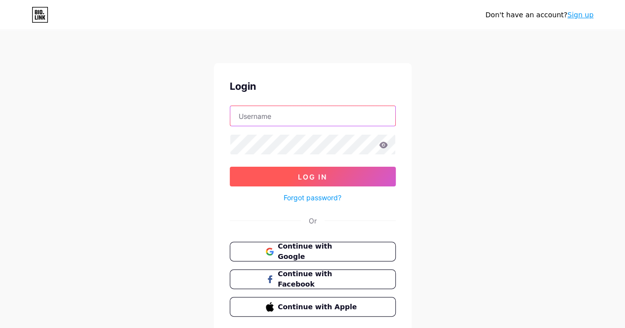
type input "[EMAIL_ADDRESS][DOMAIN_NAME]"
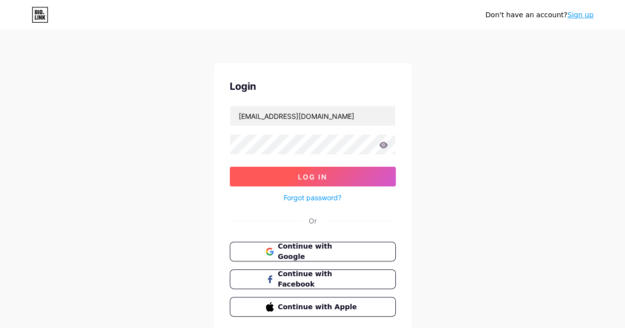
click at [332, 176] on button "Log In" at bounding box center [313, 177] width 166 height 20
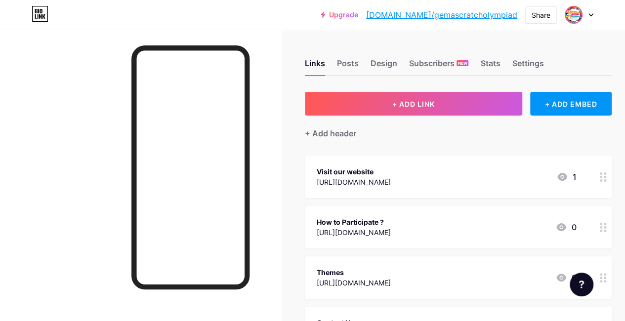
click at [578, 13] on img at bounding box center [573, 15] width 16 height 16
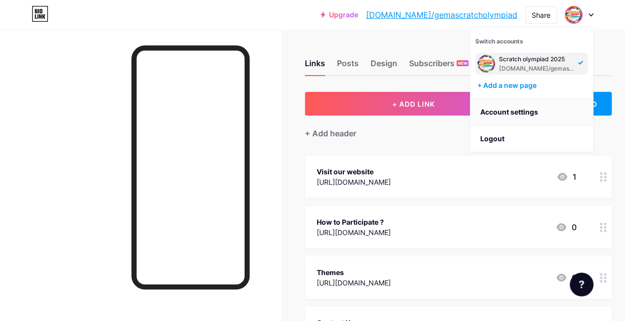
click at [529, 106] on link "Account settings" at bounding box center [531, 112] width 122 height 27
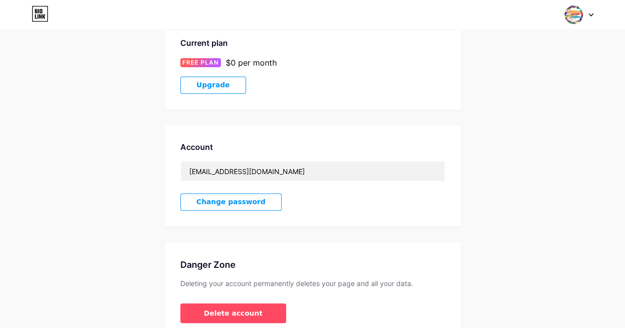
scroll to position [173, 0]
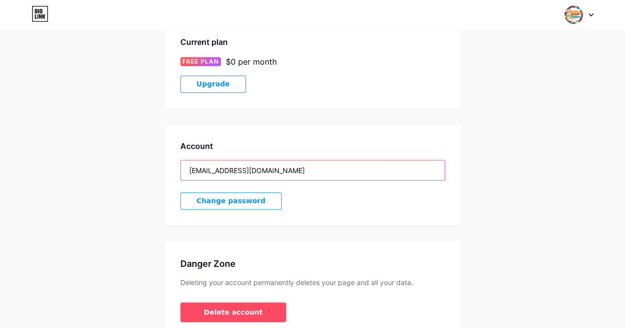
click at [280, 175] on input "warnerbalex@gmail.com" at bounding box center [313, 170] width 264 height 20
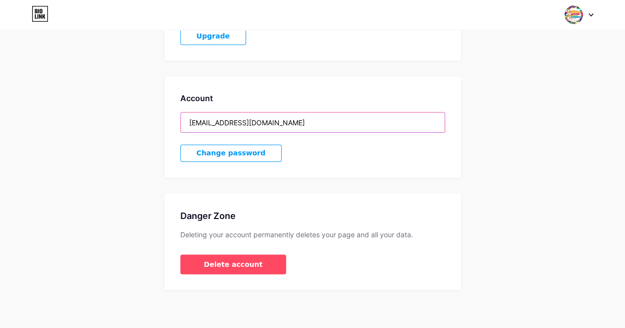
drag, startPoint x: 276, startPoint y: 119, endPoint x: 164, endPoint y: 116, distance: 111.1
click at [164, 116] on div "Account warnerbalex@gmail.com Change password" at bounding box center [312, 127] width 296 height 101
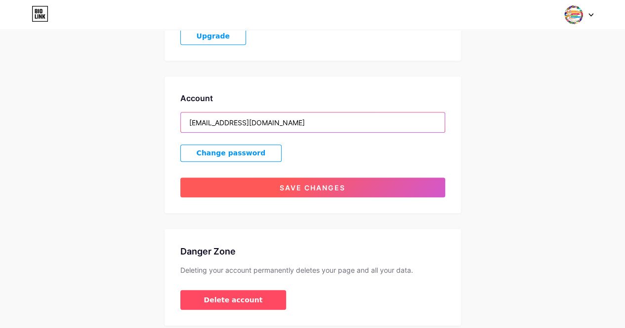
type input "avevolkov@gmail.com"
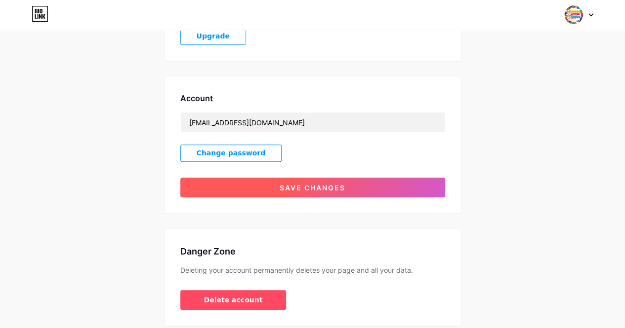
click at [297, 191] on button "Save changes" at bounding box center [312, 188] width 265 height 20
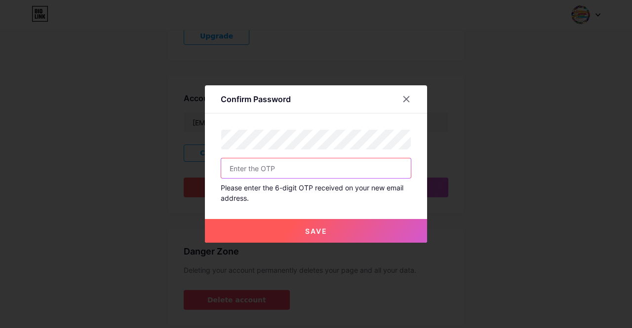
click at [270, 169] on input "text" at bounding box center [316, 169] width 190 height 20
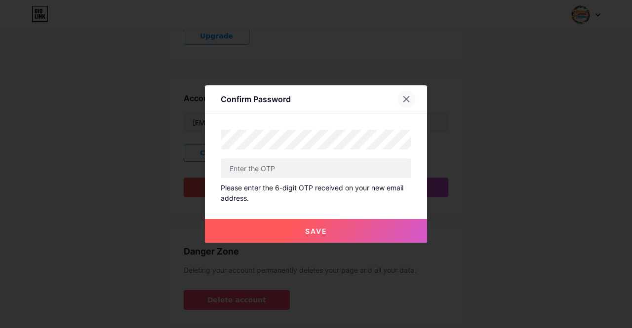
click at [404, 98] on icon at bounding box center [406, 99] width 5 height 5
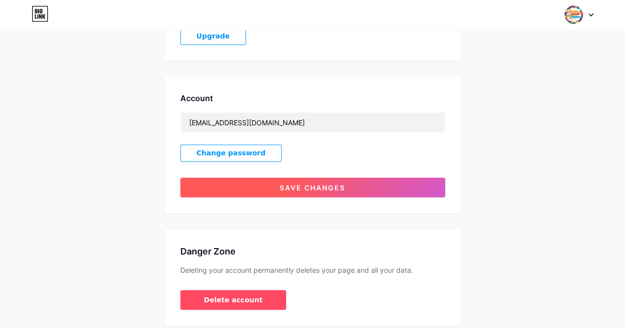
click at [298, 185] on span "Save changes" at bounding box center [313, 188] width 66 height 8
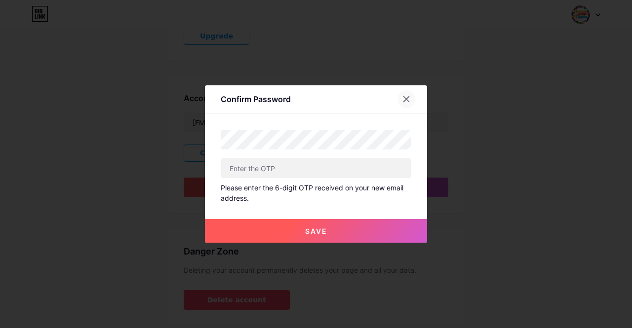
click at [404, 100] on icon at bounding box center [406, 99] width 5 height 5
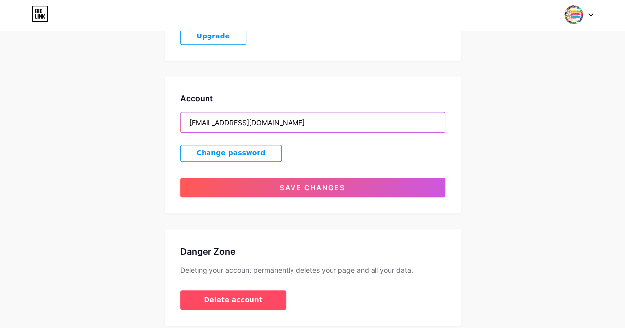
drag, startPoint x: 303, startPoint y: 126, endPoint x: 75, endPoint y: 124, distance: 228.6
click at [75, 124] on div "Account Settings My pages Scratch olympiad 2025 bio.link/gemascratcholympiad + …" at bounding box center [312, 75] width 625 height 501
paste input "[EMAIL_ADDRESS][DOMAIN_NAME]"
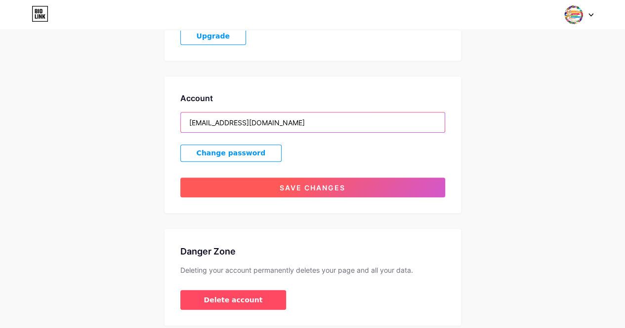
type input "[EMAIL_ADDRESS][DOMAIN_NAME]"
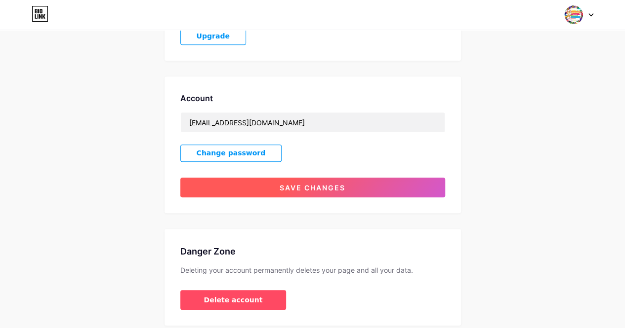
click at [217, 186] on button "Save changes" at bounding box center [312, 188] width 265 height 20
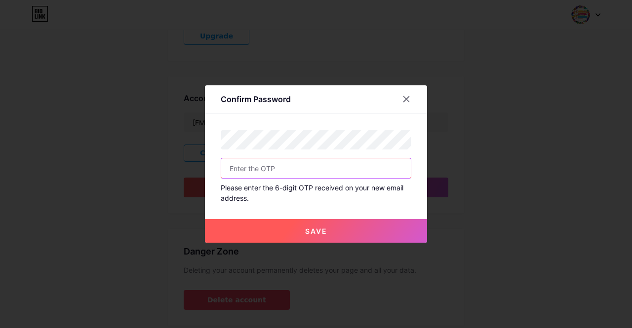
click at [268, 176] on input "text" at bounding box center [316, 169] width 190 height 20
type input "328193"
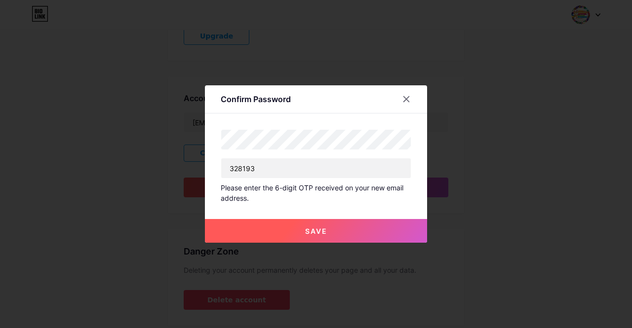
click at [289, 237] on button "Save" at bounding box center [316, 231] width 222 height 24
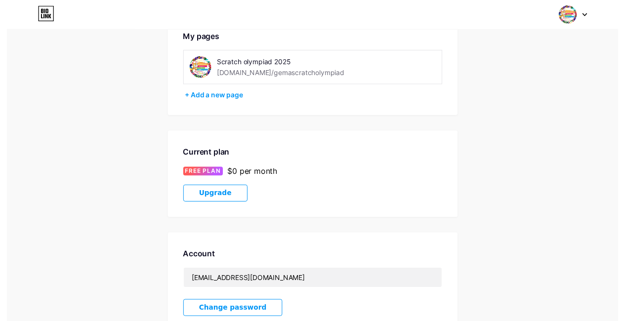
scroll to position [0, 0]
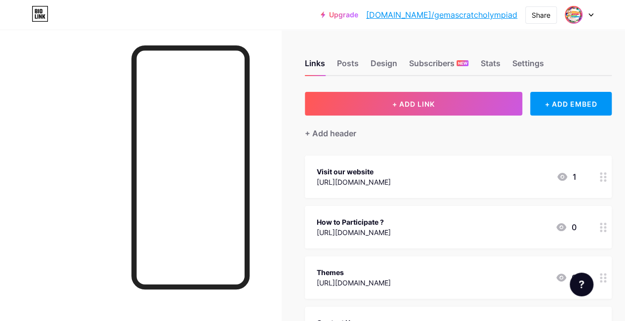
click at [576, 22] on span at bounding box center [573, 15] width 16 height 16
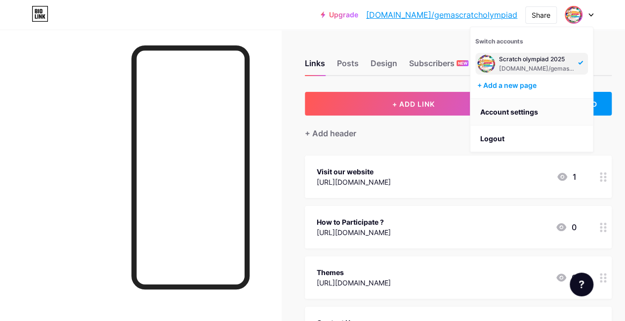
click at [532, 116] on link "Account settings" at bounding box center [531, 112] width 122 height 27
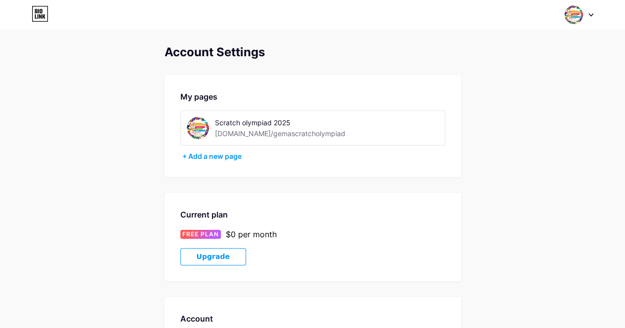
click at [191, 131] on img at bounding box center [198, 128] width 22 height 22
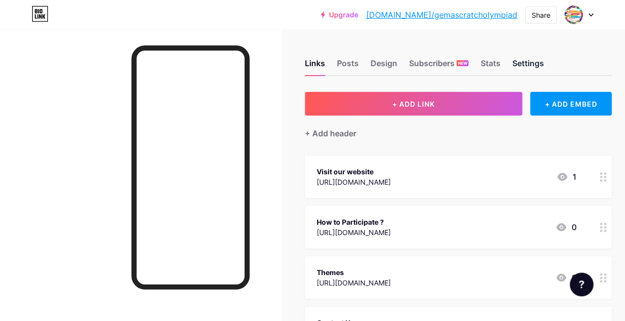
click at [521, 60] on div "Settings" at bounding box center [528, 66] width 32 height 18
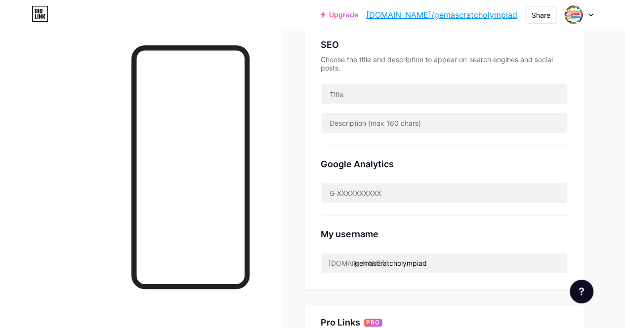
scroll to position [219, 0]
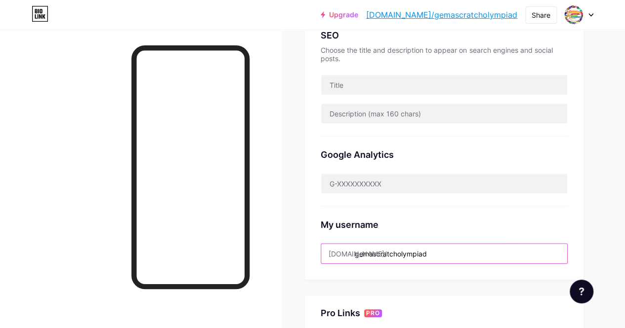
click at [360, 251] on input "gemascratcholympiad" at bounding box center [444, 254] width 246 height 20
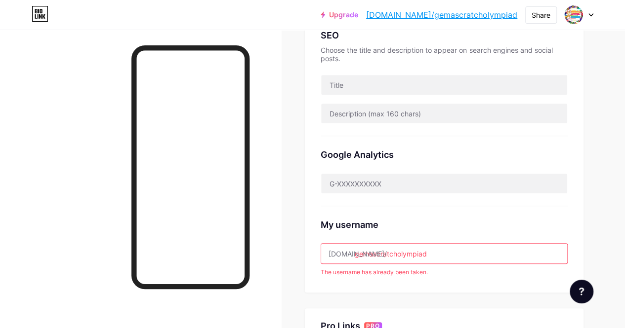
click at [375, 253] on input "gemascratcholympiad" at bounding box center [444, 254] width 246 height 20
click at [424, 251] on input "scratcholympiad" at bounding box center [444, 254] width 246 height 20
click at [424, 253] on input "scratcholympiad25" at bounding box center [444, 254] width 246 height 20
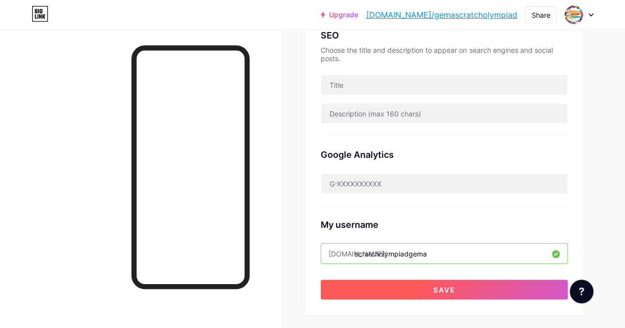
type input "scratcholympiadgema"
click at [442, 286] on span "Save" at bounding box center [444, 290] width 22 height 8
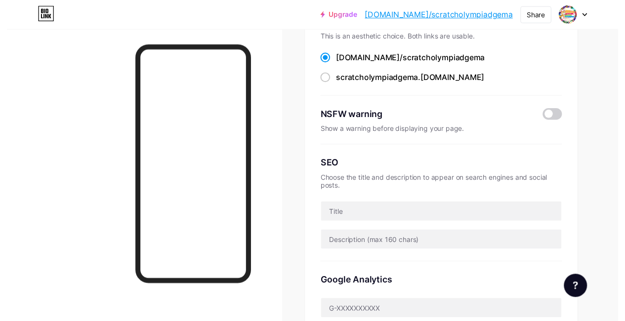
scroll to position [0, 0]
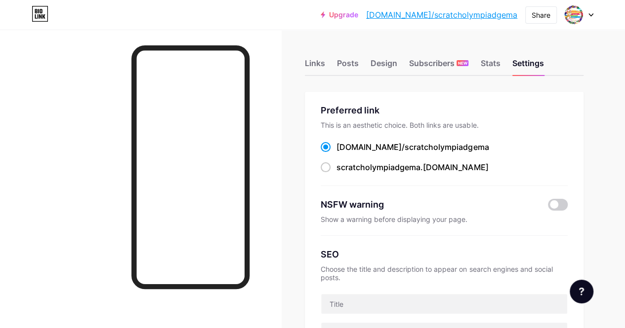
click at [329, 70] on div "Links Posts Design Subscribers NEW Stats Settings" at bounding box center [444, 58] width 279 height 35
click at [325, 70] on div "Links" at bounding box center [315, 66] width 20 height 18
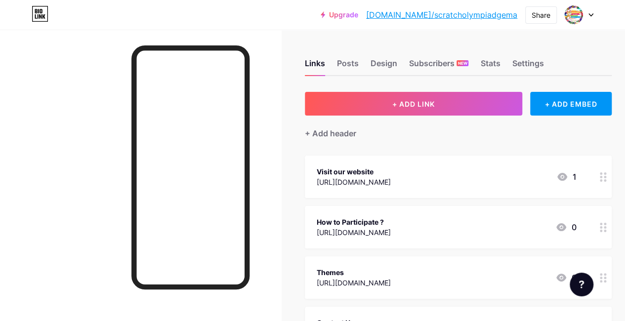
drag, startPoint x: 454, startPoint y: 16, endPoint x: 469, endPoint y: 31, distance: 21.0
click at [469, 31] on div "Links Posts Design Subscribers NEW Stats Settings + ADD LINK + ADD EMBED + Add …" at bounding box center [326, 321] width 653 height 583
click at [542, 7] on div "Share" at bounding box center [541, 14] width 32 height 17
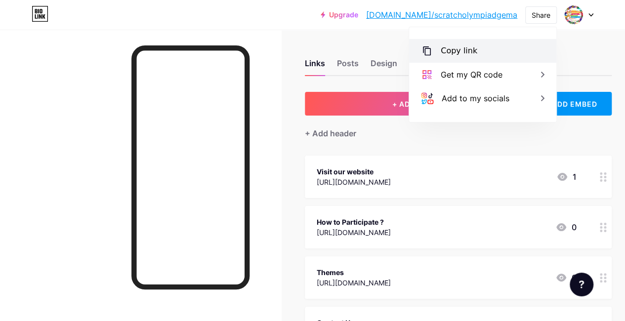
click at [458, 58] on div "Copy link" at bounding box center [482, 51] width 147 height 24
click at [340, 35] on div "Links Posts Design Subscribers NEW Stats Settings + ADD LINK + ADD EMBED + Add …" at bounding box center [326, 321] width 653 height 583
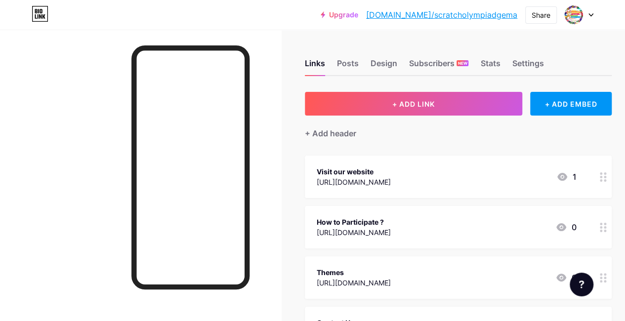
drag, startPoint x: 461, startPoint y: 14, endPoint x: 411, endPoint y: 34, distance: 53.2
click at [411, 34] on div "Links Posts Design Subscribers NEW Stats Settings + ADD LINK + ADD EMBED + Add …" at bounding box center [326, 321] width 653 height 583
click at [535, 13] on div "Share" at bounding box center [540, 15] width 19 height 10
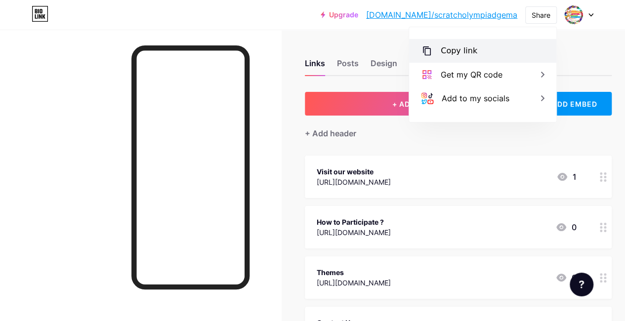
click at [477, 54] on div "Copy link" at bounding box center [482, 51] width 147 height 24
click at [401, 142] on div "+ ADD LINK + ADD EMBED + Add header Visit our website https://scratcholympiads.…" at bounding box center [458, 327] width 307 height 471
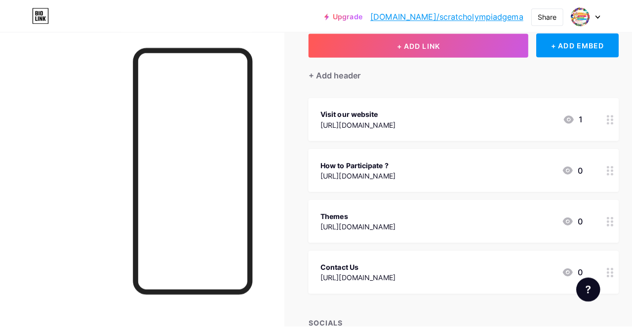
scroll to position [61, 0]
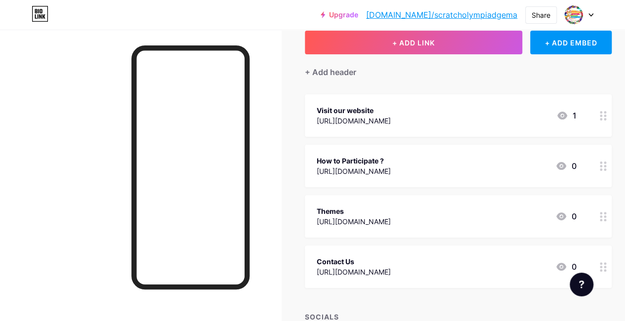
click at [391, 122] on div "https://scratcholympiads.in/" at bounding box center [354, 121] width 74 height 10
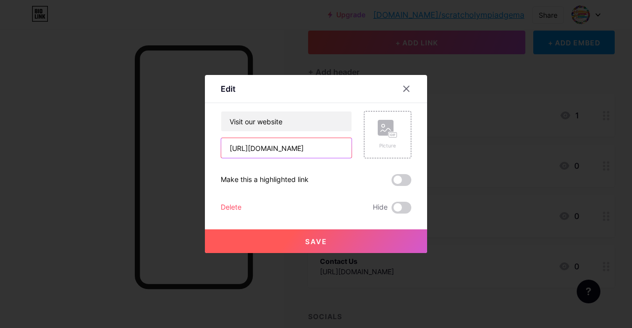
drag, startPoint x: 214, startPoint y: 156, endPoint x: 184, endPoint y: 159, distance: 30.7
click at [184, 159] on div "Edit Content YouTube Play YouTube video without leaving your page. ADD Vimeo Pl…" at bounding box center [316, 164] width 632 height 328
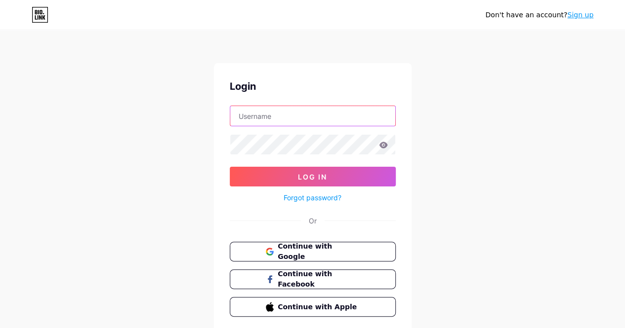
type input "[EMAIL_ADDRESS][DOMAIN_NAME]"
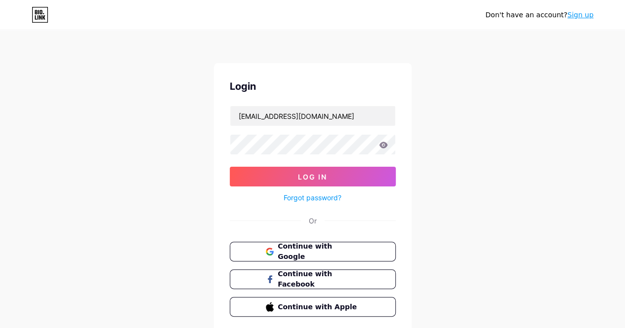
click at [578, 16] on link "Sign up" at bounding box center [580, 15] width 26 height 8
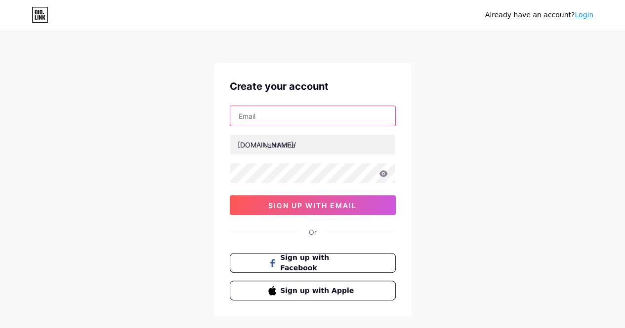
click at [298, 121] on input "text" at bounding box center [312, 116] width 165 height 20
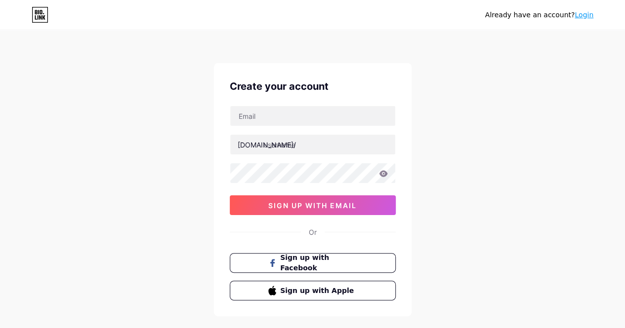
click at [308, 44] on div "Already have an account? Login Create your account [DOMAIN_NAME]/ sign up with …" at bounding box center [312, 189] width 625 height 378
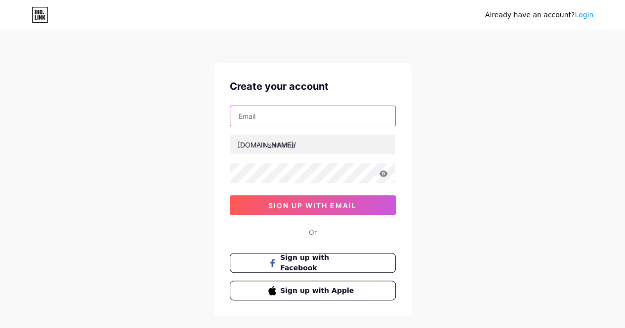
click at [258, 119] on input "text" at bounding box center [312, 116] width 165 height 20
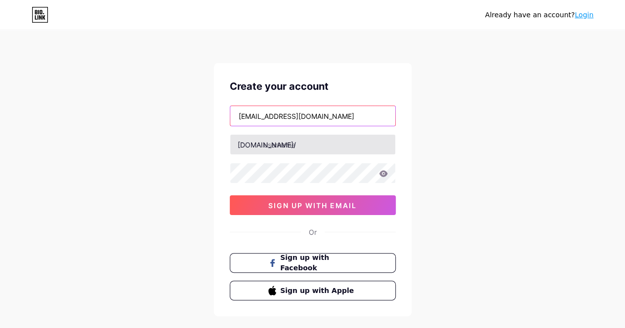
type input "[EMAIL_ADDRESS][DOMAIN_NAME]"
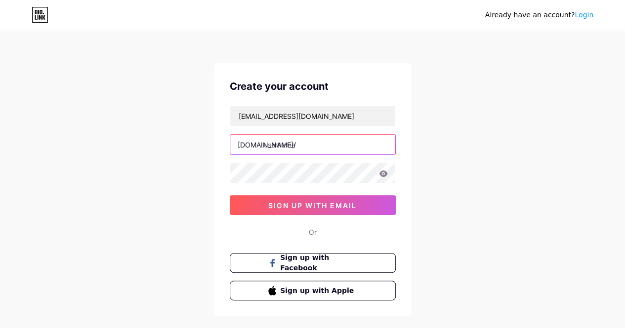
click at [263, 145] on input "text" at bounding box center [312, 145] width 165 height 20
type input "scratcholympiadgema"
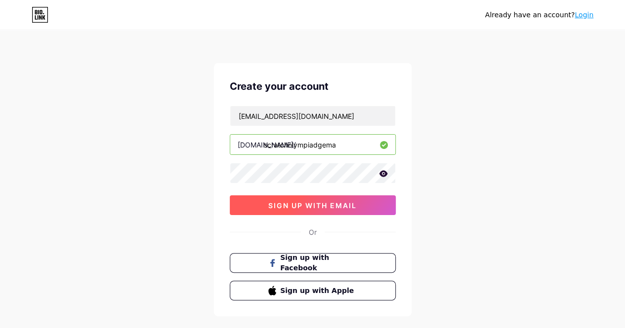
click at [258, 206] on button "sign up with email" at bounding box center [313, 206] width 166 height 20
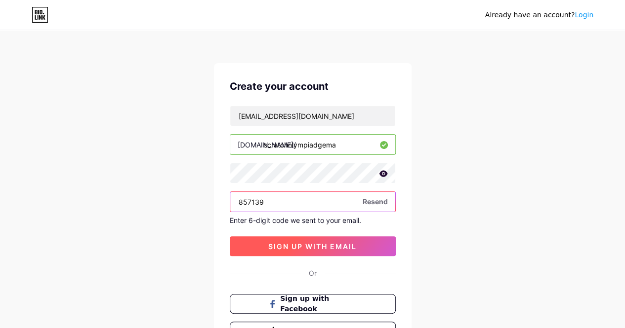
type input "857139"
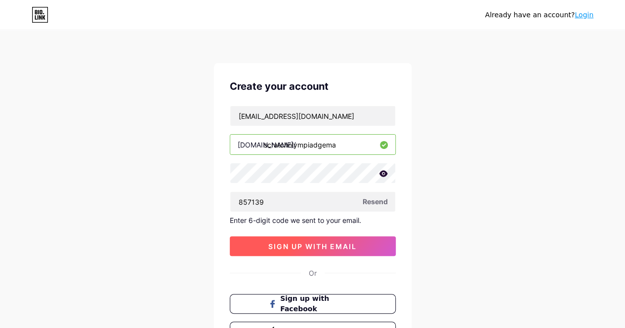
click at [337, 245] on span "sign up with email" at bounding box center [312, 246] width 88 height 8
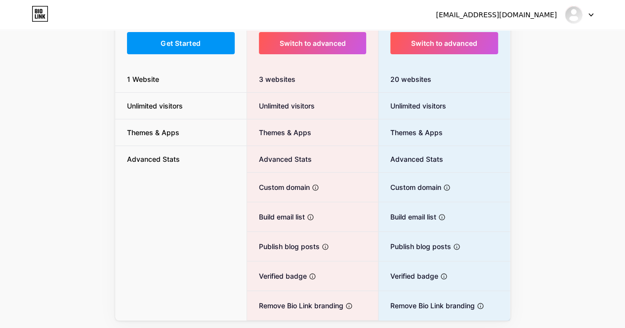
scroll to position [125, 0]
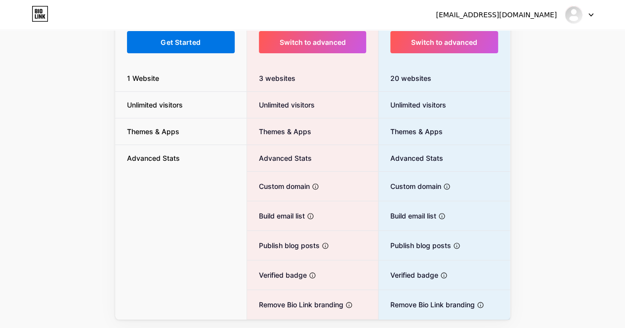
click at [188, 36] on button "Get Started" at bounding box center [181, 42] width 108 height 22
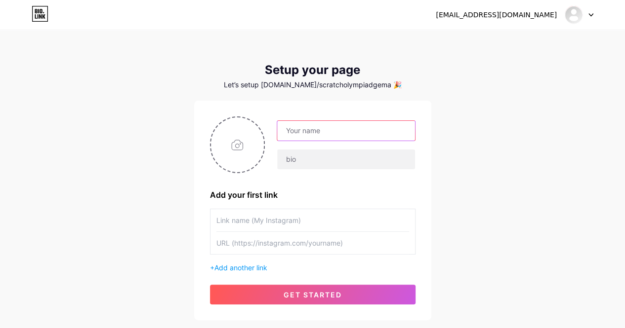
click at [320, 125] on input "text" at bounding box center [345, 131] width 137 height 20
type input "s"
type input "Scratch olympiad 2025"
click at [227, 148] on input "file" at bounding box center [237, 145] width 53 height 55
type input "C:\fakepath\so.jpg"
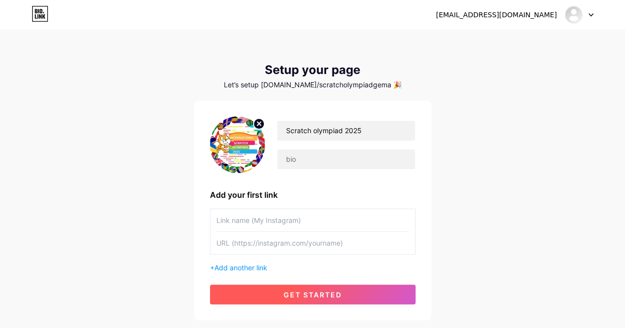
click at [339, 296] on span "get started" at bounding box center [312, 295] width 58 height 8
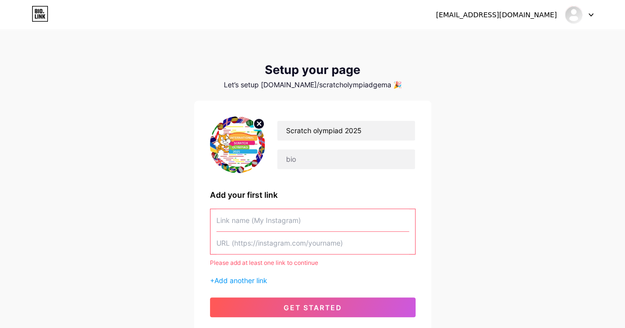
click at [329, 224] on input "text" at bounding box center [312, 220] width 193 height 22
click at [276, 222] on input "text" at bounding box center [312, 220] width 193 height 22
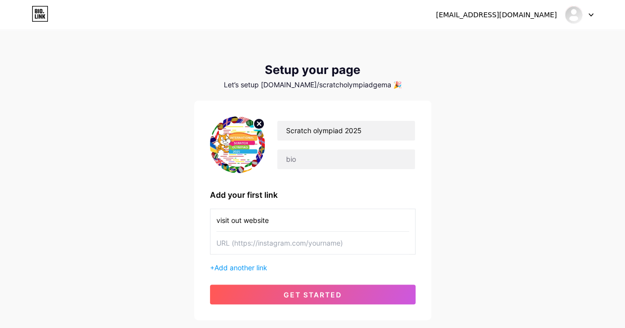
type input "visit out website"
click at [294, 243] on input "text" at bounding box center [312, 243] width 193 height 22
paste input "[URL][DOMAIN_NAME]"
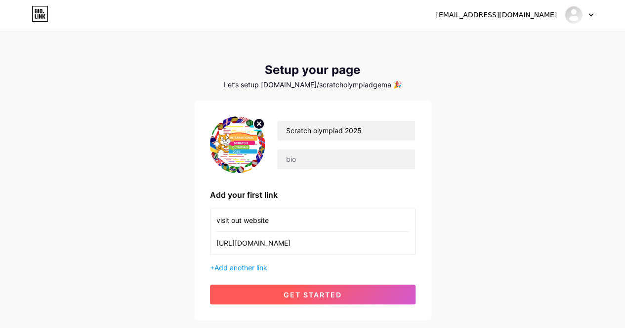
type input "[URL][DOMAIN_NAME]"
click at [291, 297] on span "get started" at bounding box center [312, 295] width 58 height 8
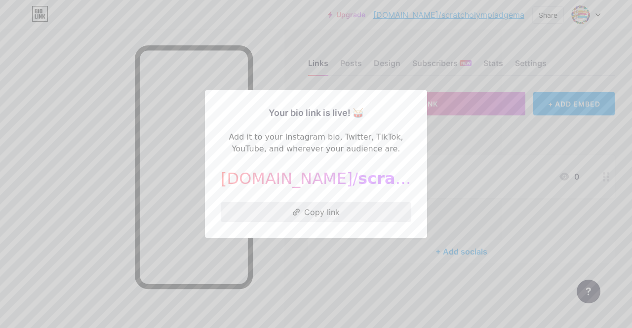
click at [362, 208] on button "Copy link" at bounding box center [316, 212] width 191 height 20
click at [461, 118] on div at bounding box center [316, 164] width 632 height 328
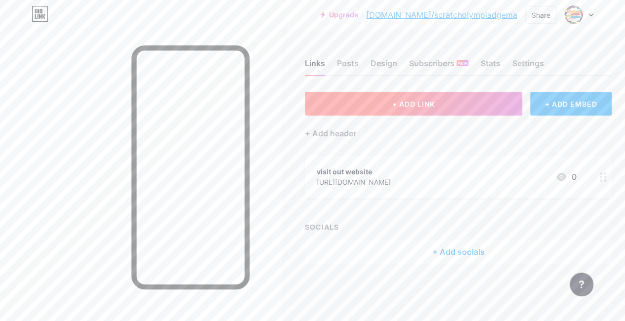
click at [388, 108] on button "+ ADD LINK" at bounding box center [413, 104] width 217 height 24
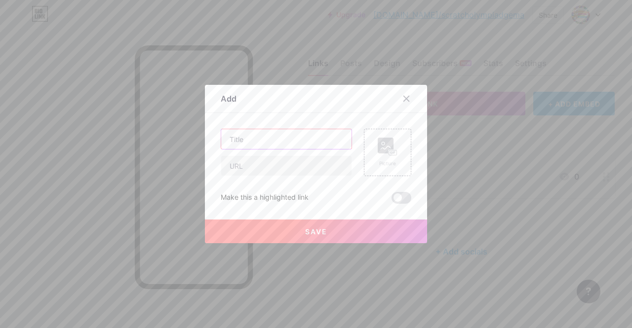
click at [298, 146] on input "text" at bounding box center [286, 139] width 130 height 20
type input "How to participate?"
click at [278, 163] on input "text" at bounding box center [286, 166] width 130 height 20
paste input "[URL][DOMAIN_NAME]"
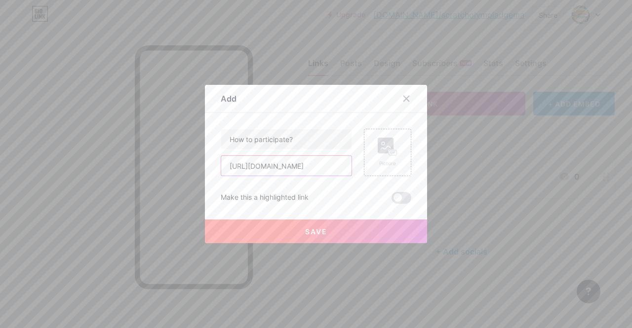
type input "[URL][DOMAIN_NAME]"
click at [324, 231] on button "Save" at bounding box center [316, 232] width 222 height 24
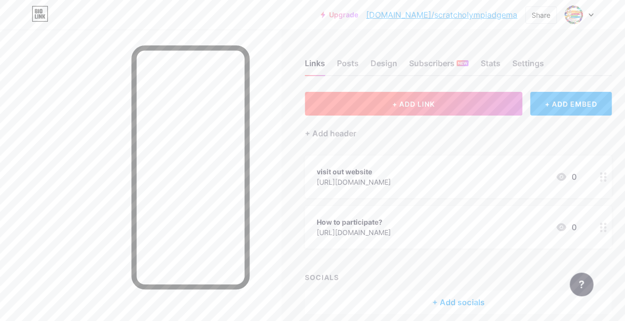
click at [395, 105] on span "+ ADD LINK" at bounding box center [413, 104] width 42 height 8
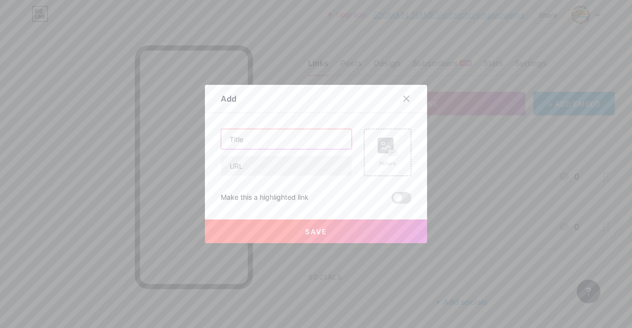
click at [297, 147] on input "text" at bounding box center [286, 139] width 130 height 20
type input "Themes"
click at [271, 161] on input "text" at bounding box center [286, 166] width 130 height 20
paste input "[URL][DOMAIN_NAME]"
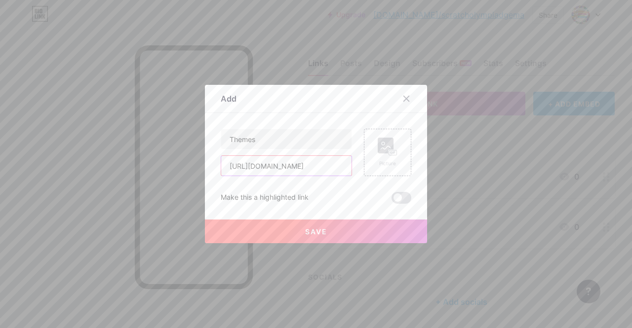
type input "[URL][DOMAIN_NAME]"
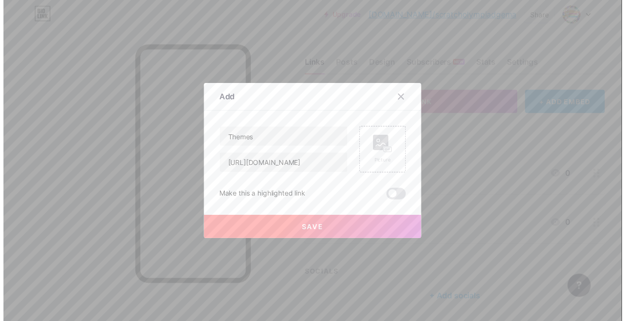
scroll to position [0, 0]
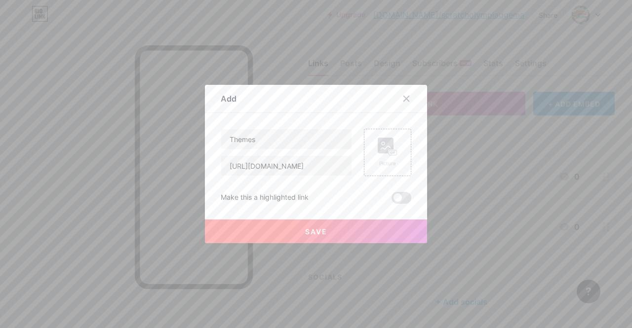
click at [340, 233] on button "Save" at bounding box center [316, 232] width 222 height 24
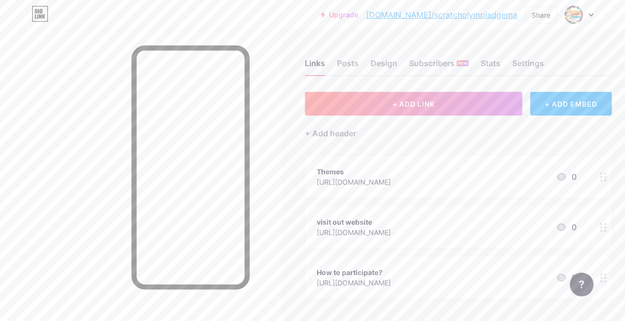
drag, startPoint x: 340, startPoint y: 233, endPoint x: 438, endPoint y: 169, distance: 117.1
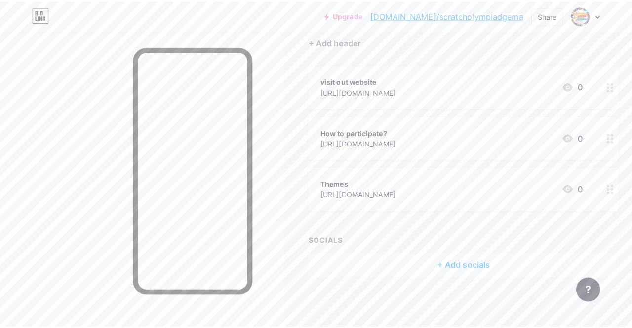
scroll to position [42, 0]
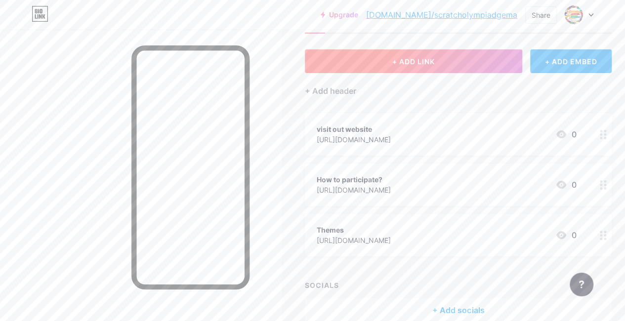
click at [364, 58] on button "+ ADD LINK" at bounding box center [413, 61] width 217 height 24
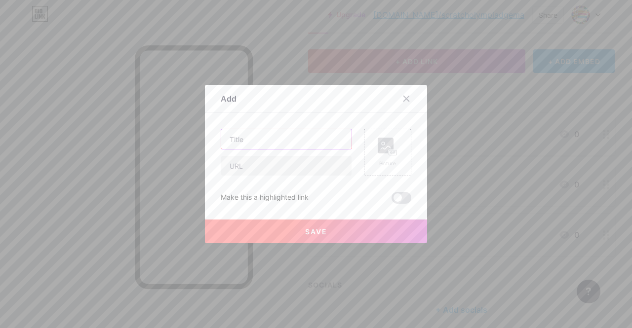
click at [280, 146] on input "text" at bounding box center [286, 139] width 130 height 20
type input "Contact Us"
click at [285, 168] on input "text" at bounding box center [286, 166] width 130 height 20
paste input "[URL][DOMAIN_NAME]"
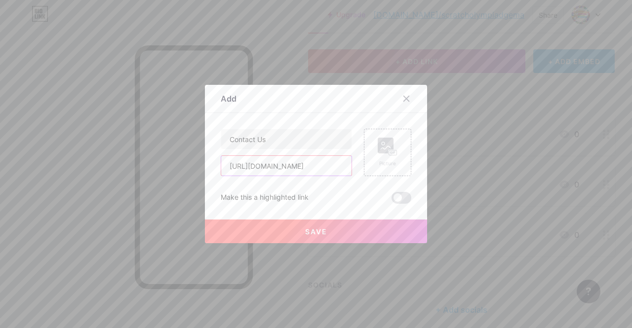
type input "[URL][DOMAIN_NAME]"
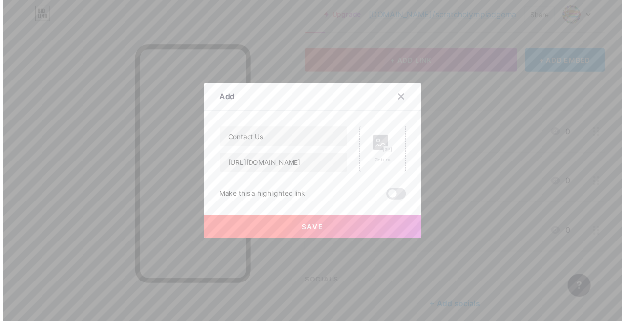
scroll to position [0, 0]
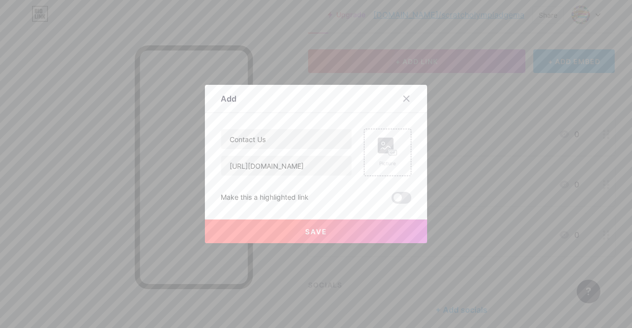
drag, startPoint x: 322, startPoint y: 231, endPoint x: 272, endPoint y: 220, distance: 51.5
click at [272, 220] on button "Save" at bounding box center [316, 232] width 222 height 24
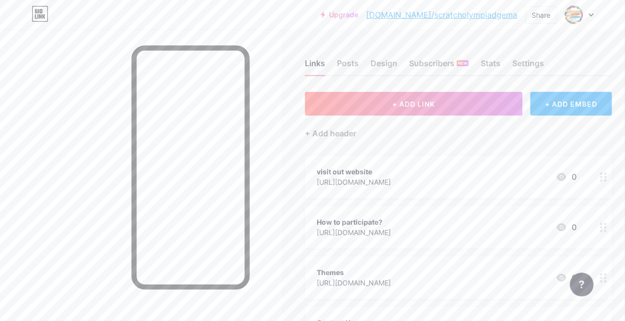
click at [339, 168] on div "visit out website" at bounding box center [354, 171] width 74 height 10
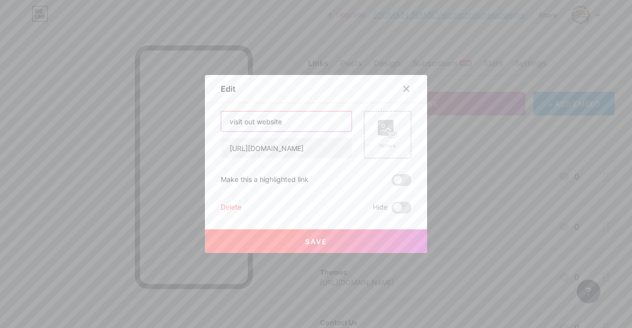
click at [228, 123] on input "visit out website" at bounding box center [286, 122] width 130 height 20
type input "Visit Our Website"
click at [316, 244] on span "Save" at bounding box center [316, 242] width 22 height 8
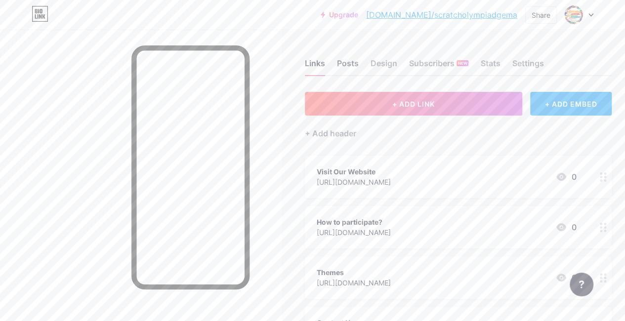
click at [353, 60] on div "Posts" at bounding box center [348, 66] width 22 height 18
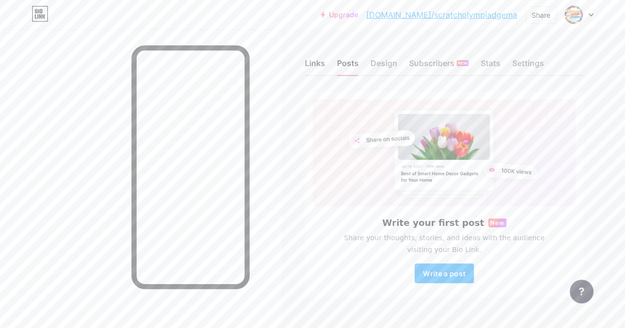
click at [310, 61] on div "Links" at bounding box center [315, 66] width 20 height 18
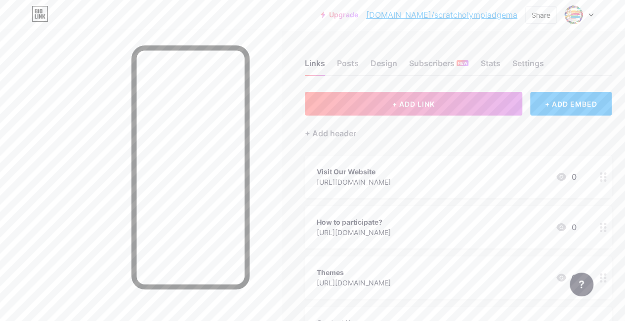
scroll to position [143, 0]
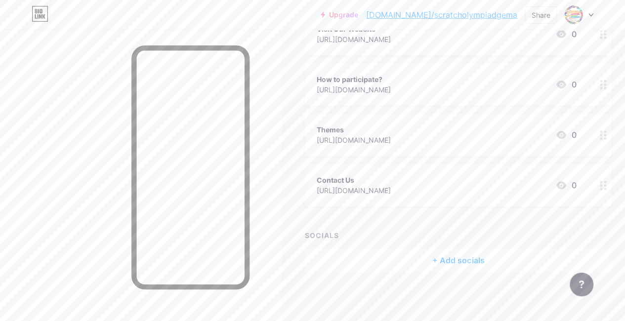
click at [355, 257] on div "+ Add socials" at bounding box center [458, 260] width 307 height 24
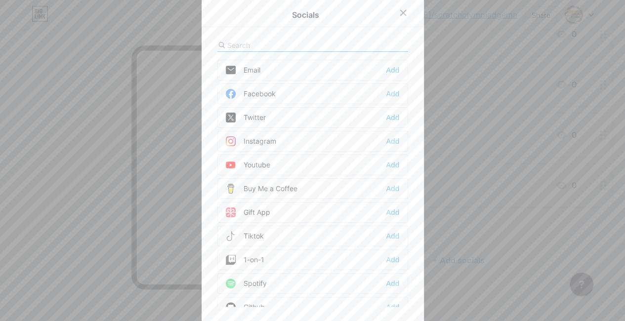
scroll to position [135, 0]
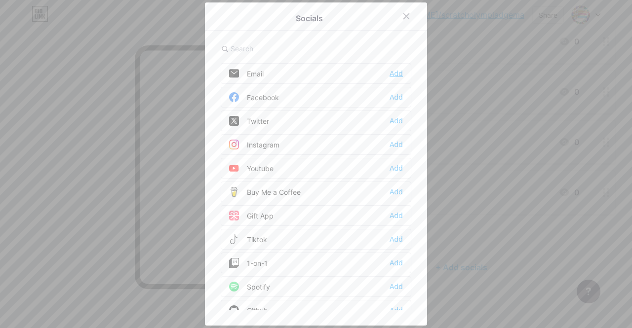
click at [396, 73] on div "Add" at bounding box center [396, 74] width 13 height 10
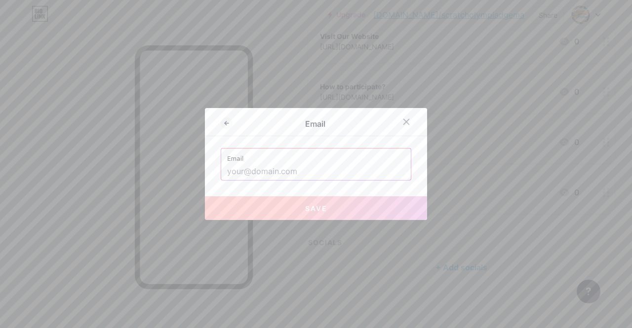
click at [270, 169] on input "text" at bounding box center [316, 171] width 178 height 17
paste input "[EMAIL_ADDRESS][DOMAIN_NAME]"
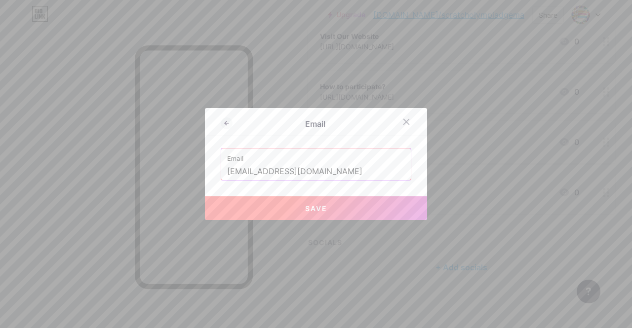
click at [305, 211] on span "Save" at bounding box center [316, 208] width 22 height 8
type input "mailto:[EMAIL_ADDRESS][DOMAIN_NAME]"
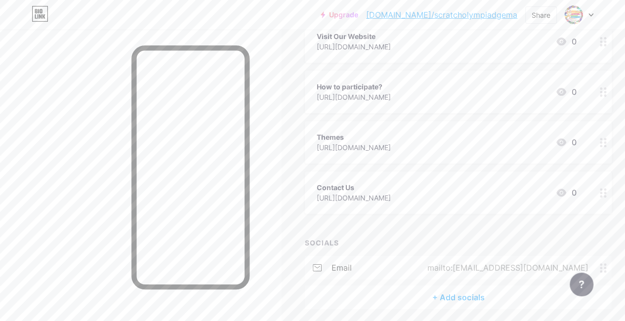
click at [440, 298] on div "+ Add socials" at bounding box center [458, 297] width 307 height 24
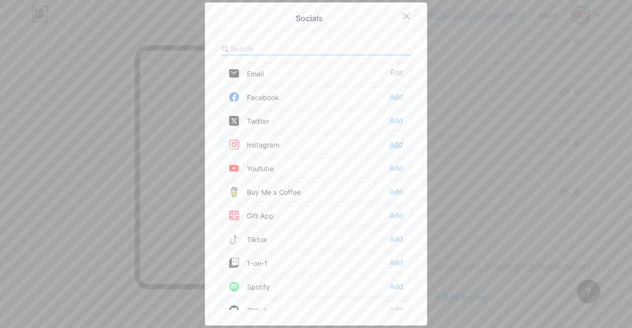
click at [394, 147] on div "Add" at bounding box center [396, 145] width 13 height 10
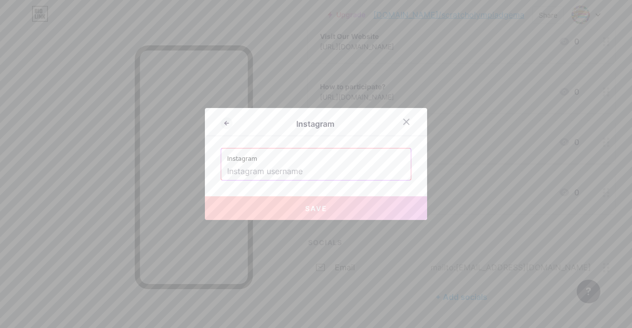
paste input "[URL][DOMAIN_NAME]"
click at [292, 170] on input "text" at bounding box center [316, 171] width 178 height 17
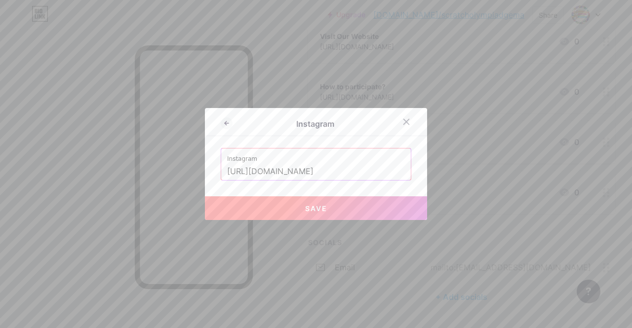
click at [333, 206] on button "Save" at bounding box center [316, 209] width 222 height 24
type input "[URL][DOMAIN_NAME][DOMAIN_NAME]"
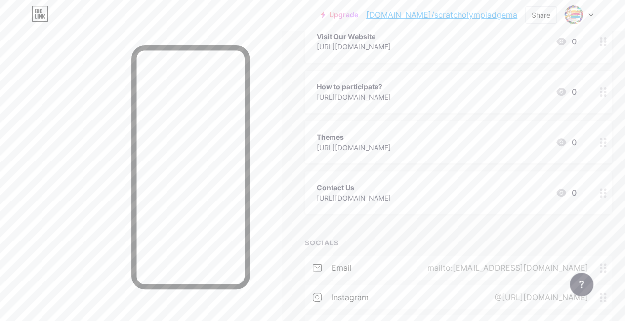
click at [489, 302] on div "@[URL][DOMAIN_NAME]" at bounding box center [538, 297] width 121 height 12
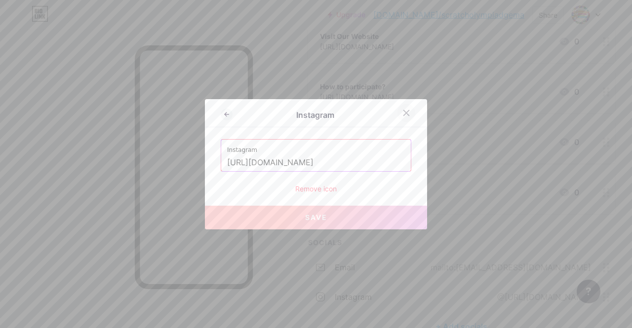
click at [402, 115] on icon at bounding box center [406, 113] width 8 height 8
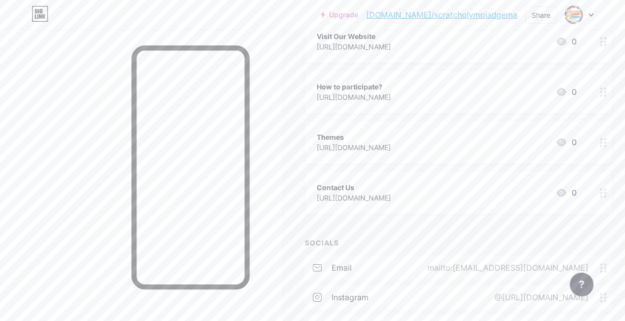
scroll to position [202, 0]
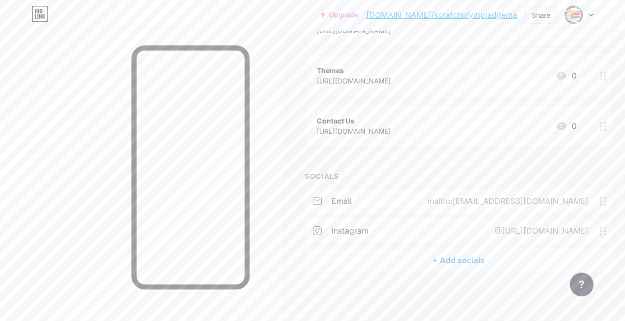
click at [602, 230] on circle at bounding box center [600, 231] width 2 height 2
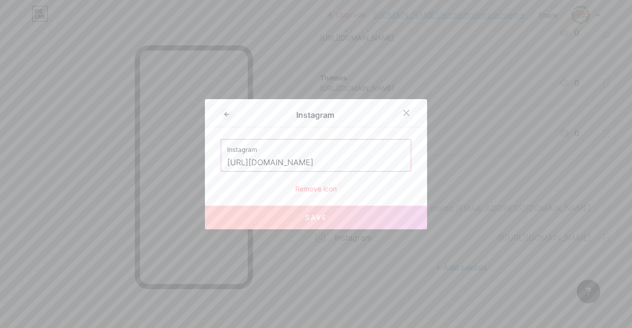
click at [375, 162] on input "[URL][DOMAIN_NAME]" at bounding box center [316, 163] width 178 height 17
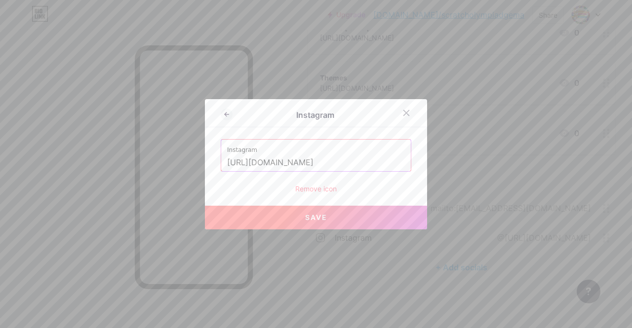
click at [329, 163] on input "[URL][DOMAIN_NAME]" at bounding box center [316, 163] width 178 height 17
click at [319, 216] on span "Save" at bounding box center [316, 217] width 22 height 8
type input "[URL][DOMAIN_NAME]"
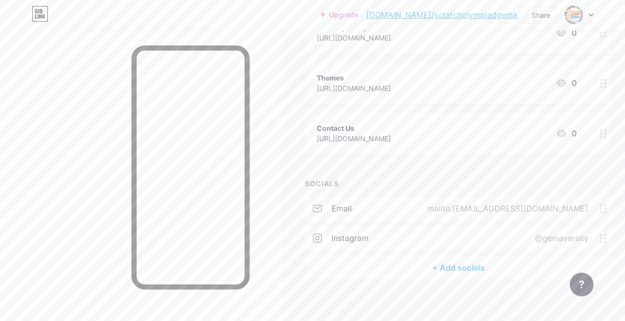
click at [455, 274] on div "+ Add socials" at bounding box center [458, 268] width 307 height 24
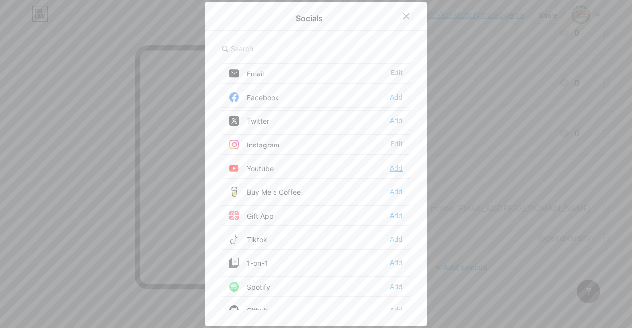
click at [393, 165] on div "Add" at bounding box center [396, 168] width 13 height 10
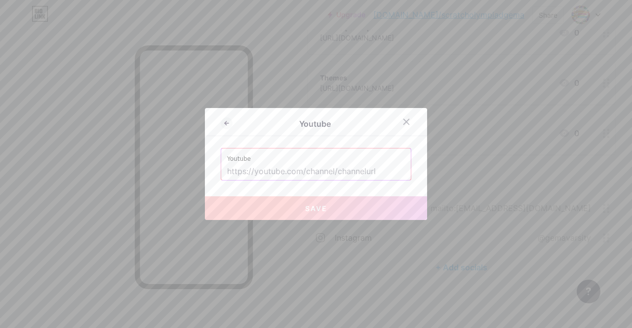
click at [360, 167] on input "text" at bounding box center [316, 171] width 178 height 17
paste input "[URL][DOMAIN_NAME]"
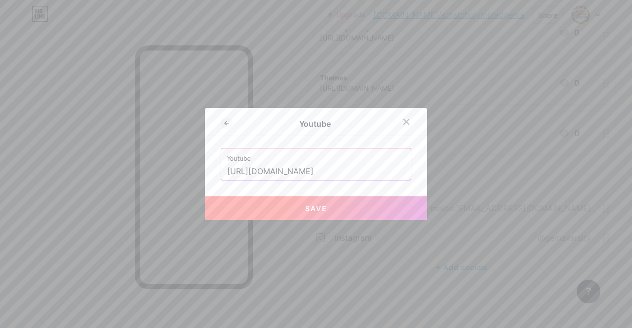
click at [323, 171] on input "[URL][DOMAIN_NAME]" at bounding box center [316, 171] width 178 height 17
drag, startPoint x: 323, startPoint y: 171, endPoint x: 196, endPoint y: 176, distance: 127.0
click at [196, 176] on div "Youtube Youtube [URL][DOMAIN_NAME] Save" at bounding box center [316, 164] width 632 height 328
type input "[URL][DOMAIN_NAME]"
click at [296, 208] on button "Save" at bounding box center [316, 209] width 222 height 24
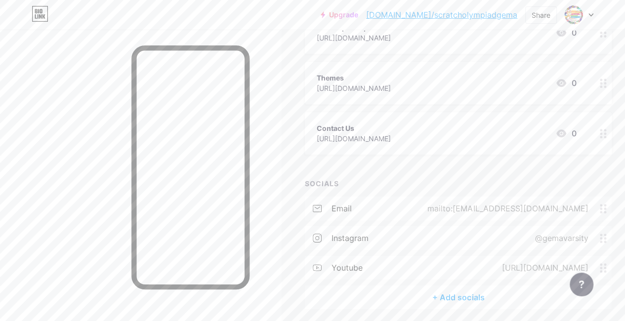
scroll to position [232, 0]
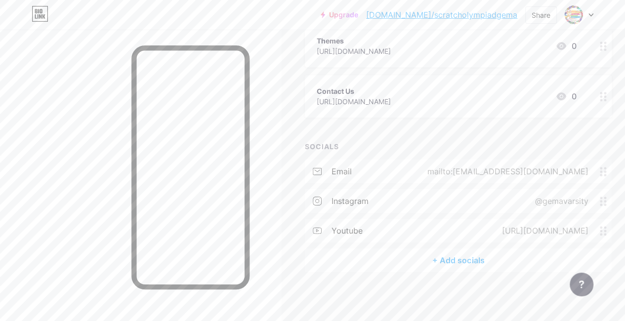
click at [492, 258] on div "+ Add socials" at bounding box center [458, 260] width 307 height 24
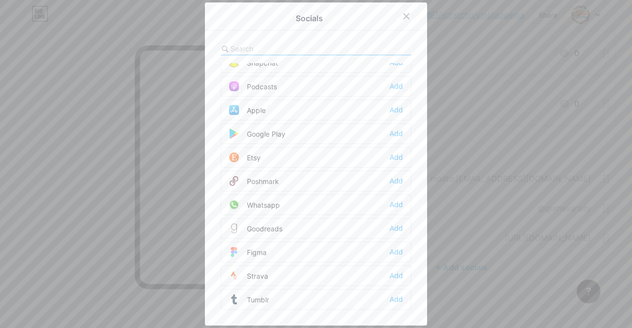
scroll to position [756, 0]
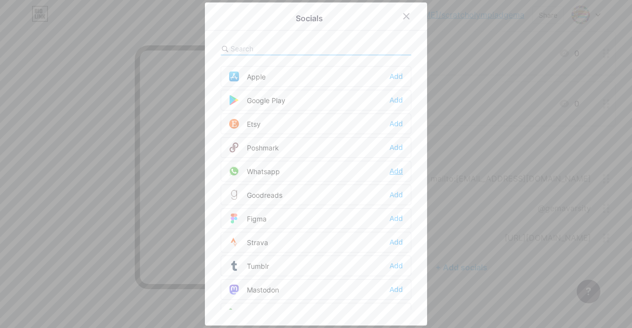
click at [395, 166] on div "Add" at bounding box center [396, 171] width 13 height 10
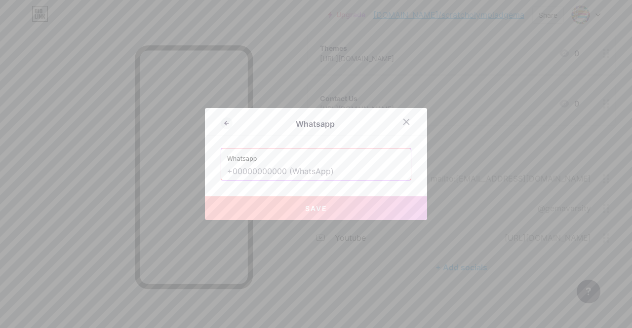
paste input "[URL][DOMAIN_NAME][PHONE_NUMBER]"
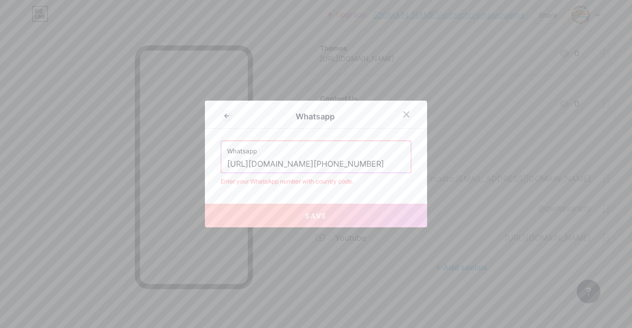
click at [344, 170] on input "[URL][DOMAIN_NAME][PHONE_NUMBER]" at bounding box center [316, 164] width 178 height 17
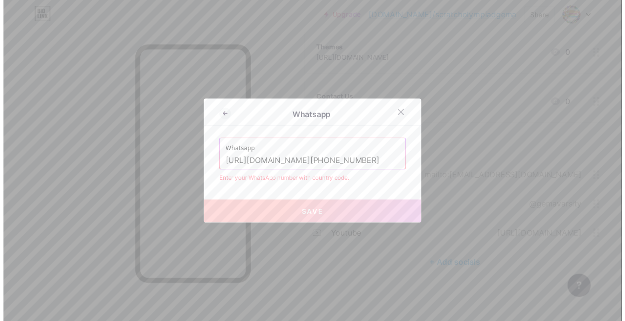
scroll to position [0, 0]
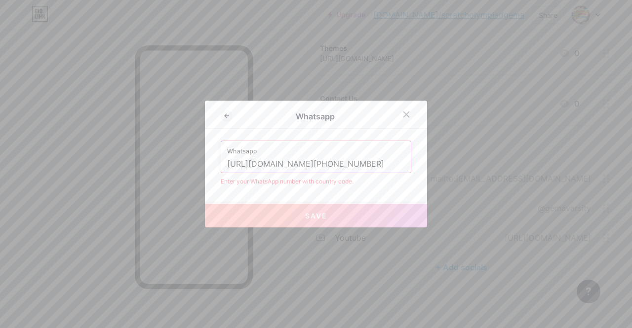
drag, startPoint x: 345, startPoint y: 167, endPoint x: 126, endPoint y: 152, distance: 219.3
click at [126, 152] on div "Whatsapp Whatsapp [URL][DOMAIN_NAME] Enter your WhatsApp number with country co…" at bounding box center [316, 164] width 632 height 328
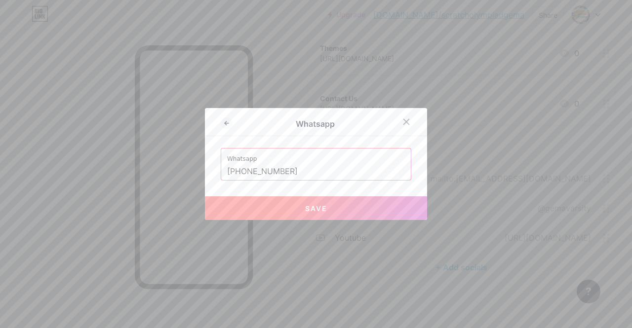
click at [271, 212] on button "Save" at bounding box center [316, 209] width 222 height 24
type input "[URL][DOMAIN_NAME][PHONE_NUMBER]"
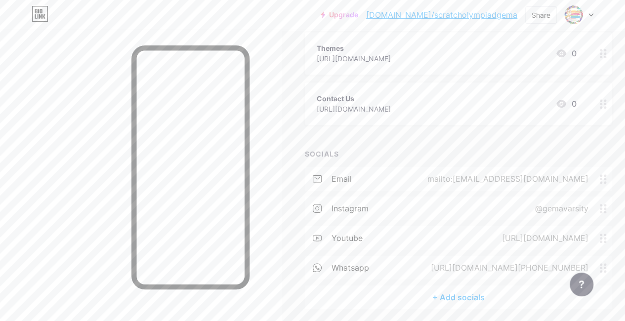
click at [454, 302] on div "+ Add socials" at bounding box center [458, 297] width 307 height 24
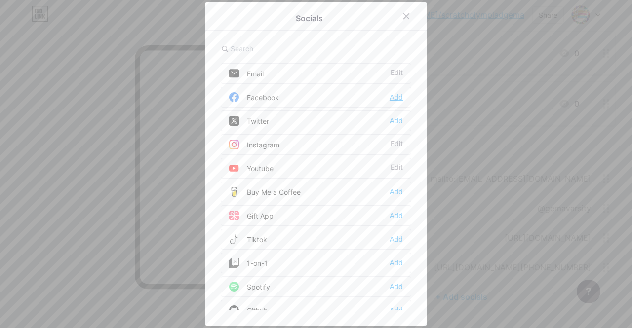
click at [397, 95] on div "Add" at bounding box center [396, 97] width 13 height 10
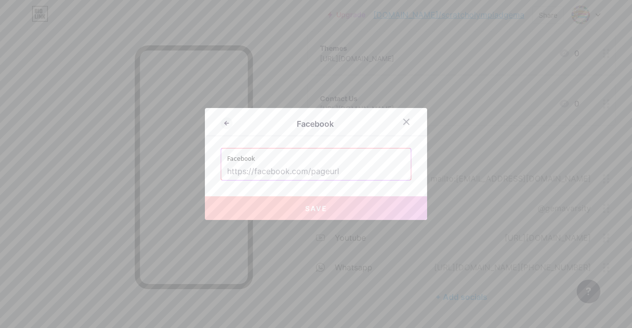
click at [332, 177] on input "text" at bounding box center [316, 171] width 178 height 17
paste input "[URL][DOMAIN_NAME]"
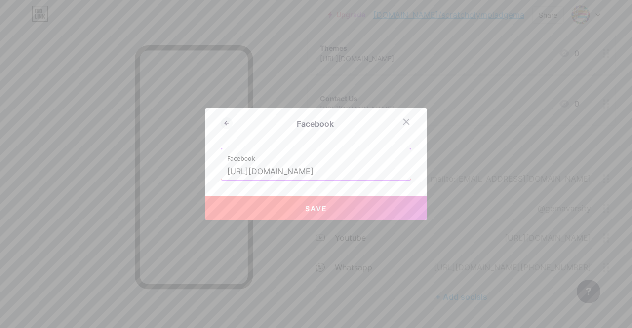
type input "[URL][DOMAIN_NAME]"
click at [357, 204] on button "Save" at bounding box center [316, 209] width 222 height 24
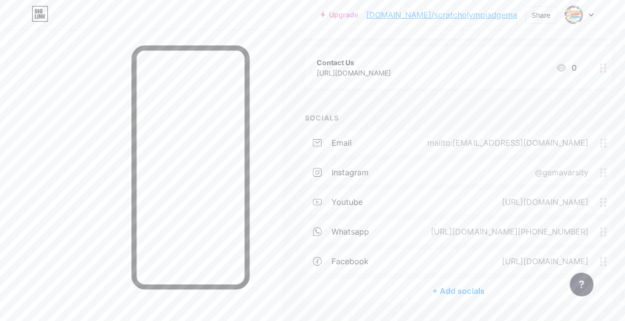
scroll to position [291, 0]
